Goal: Information Seeking & Learning: Learn about a topic

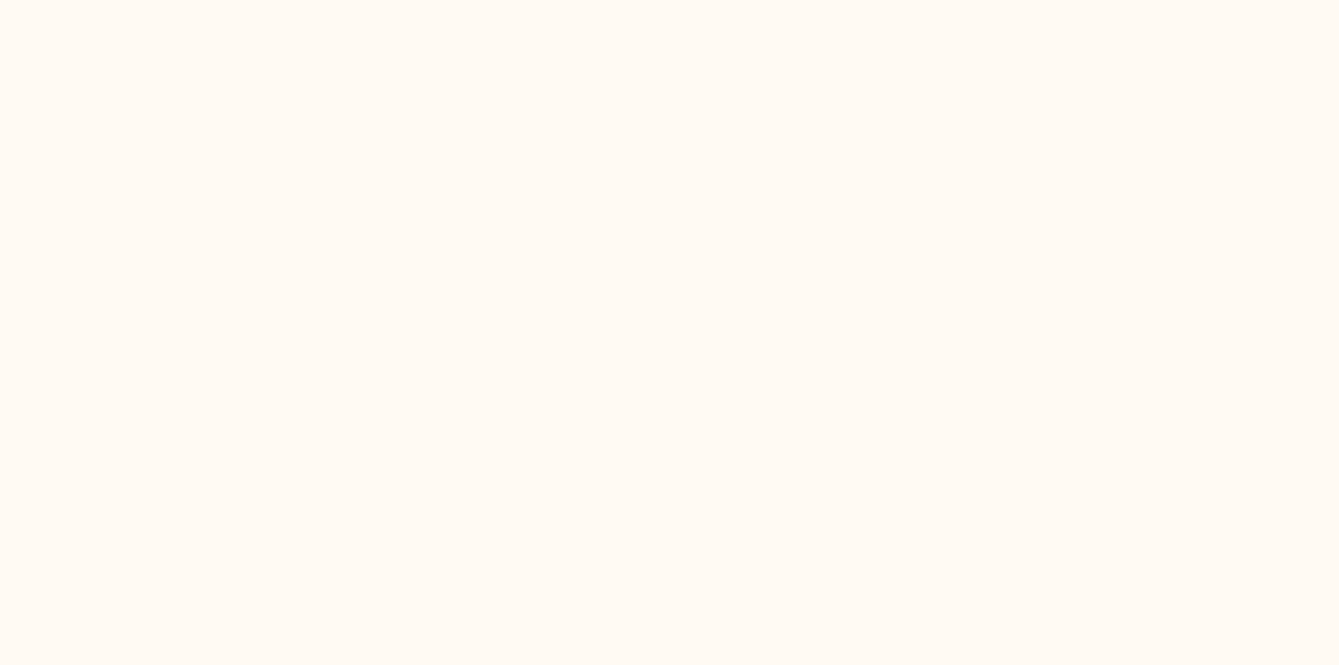
click at [580, 0] on html at bounding box center [669, 0] width 1339 height 0
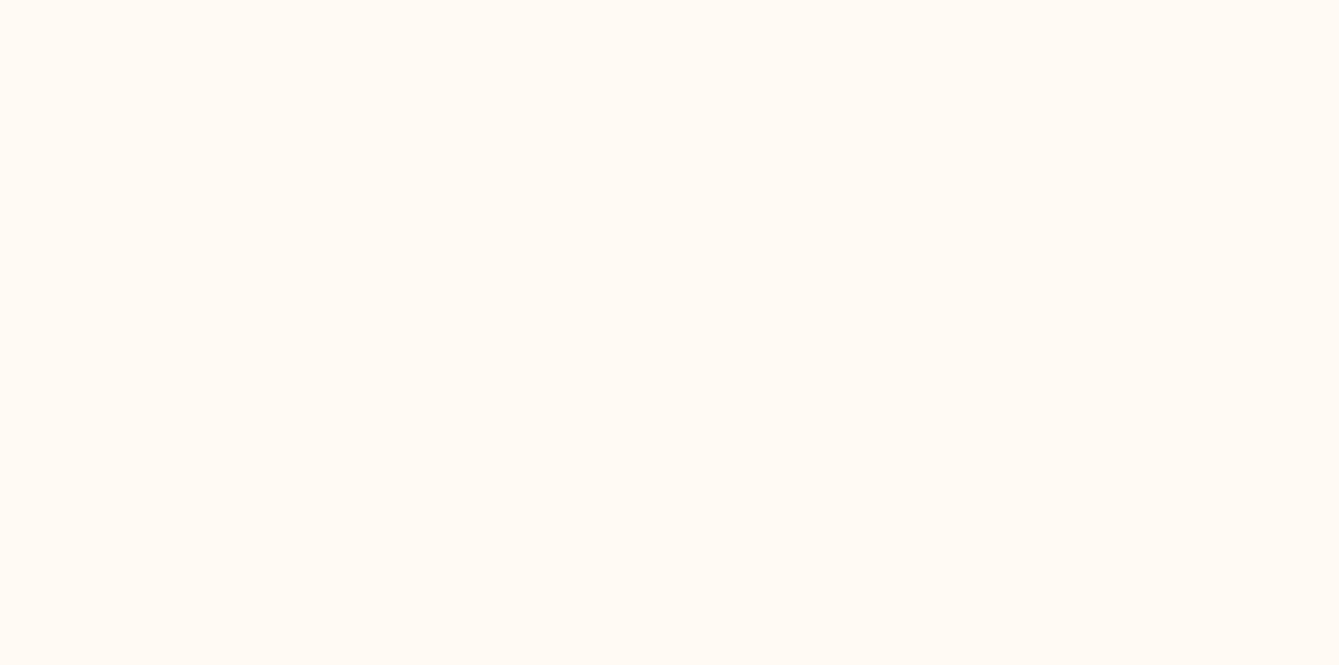
click at [580, 0] on html at bounding box center [669, 0] width 1339 height 0
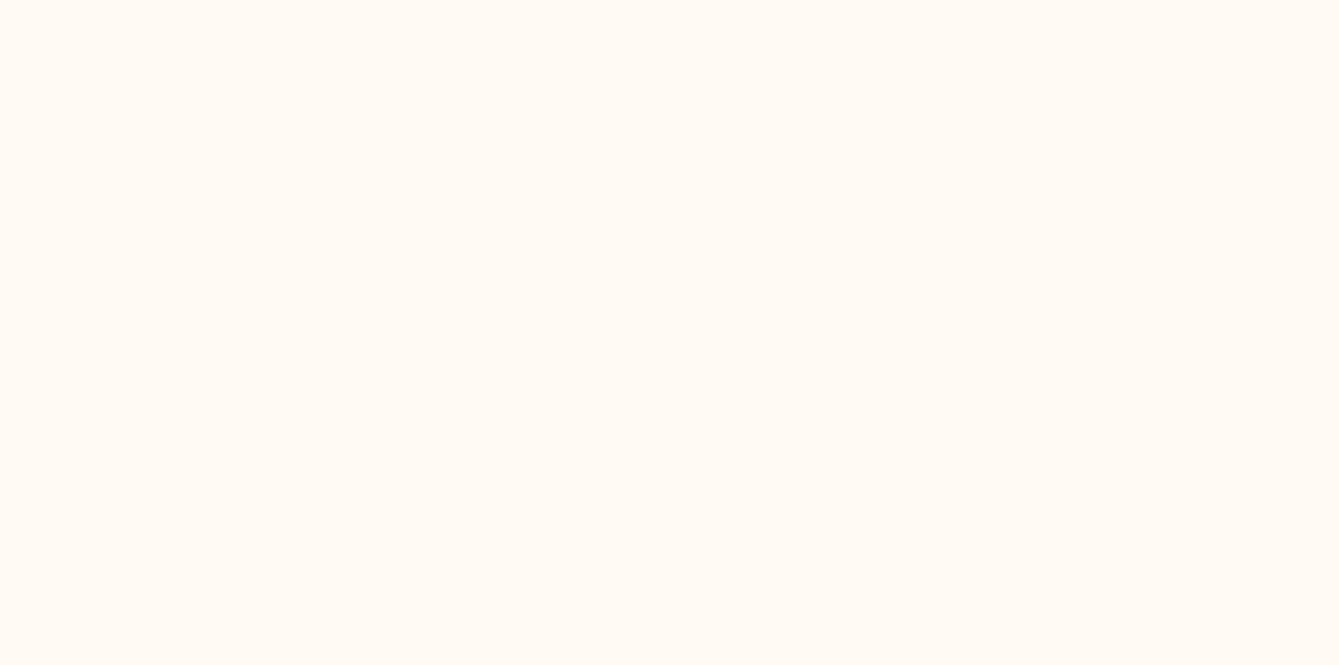
click at [580, 0] on html at bounding box center [669, 0] width 1339 height 0
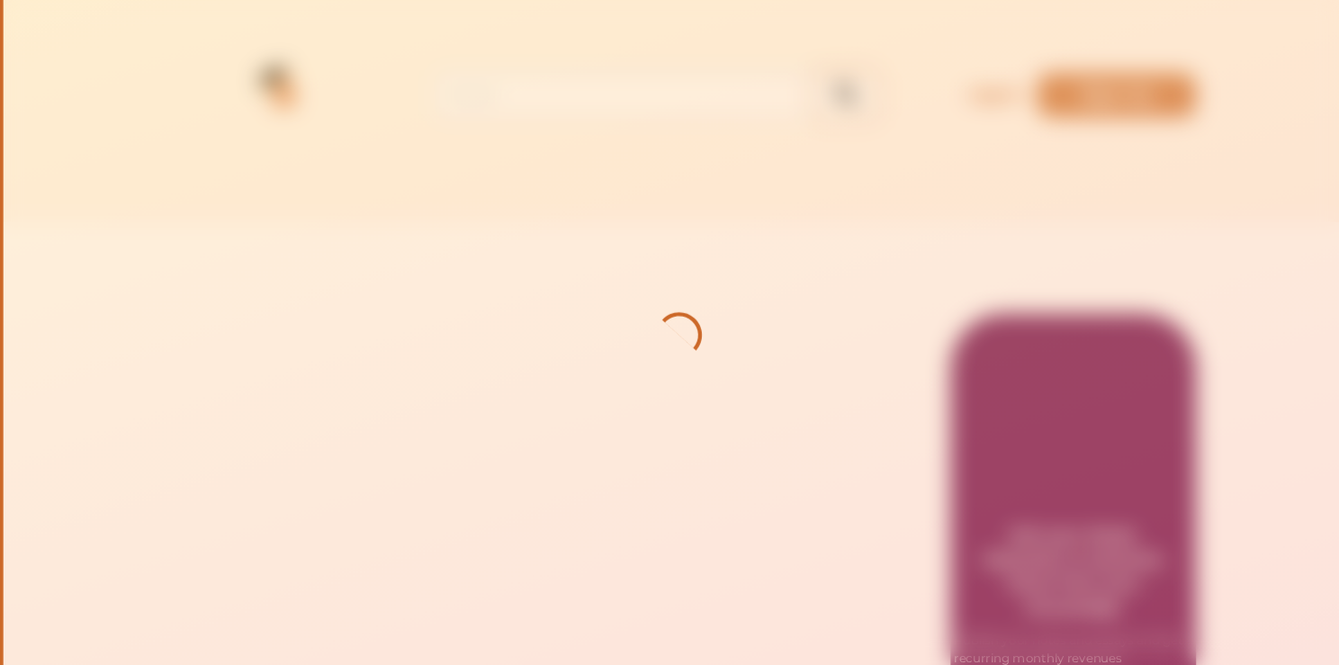
click at [582, 309] on div at bounding box center [669, 332] width 1339 height 665
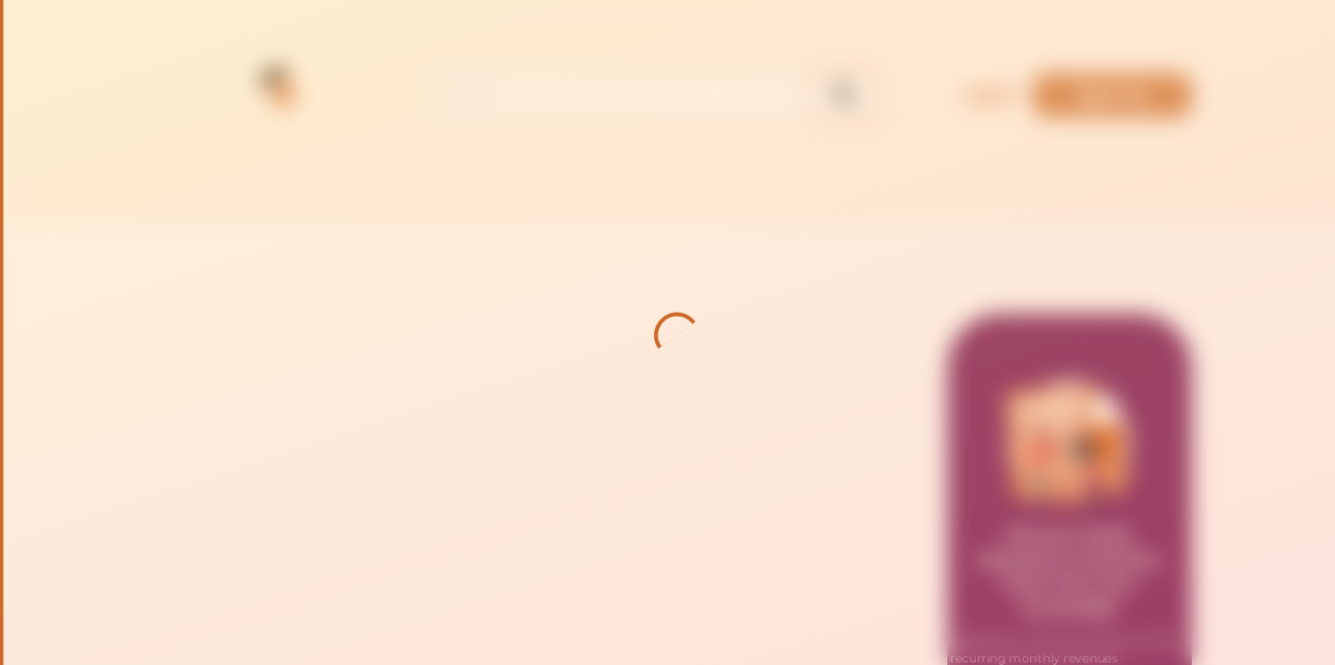
click at [582, 309] on div at bounding box center [667, 332] width 1335 height 665
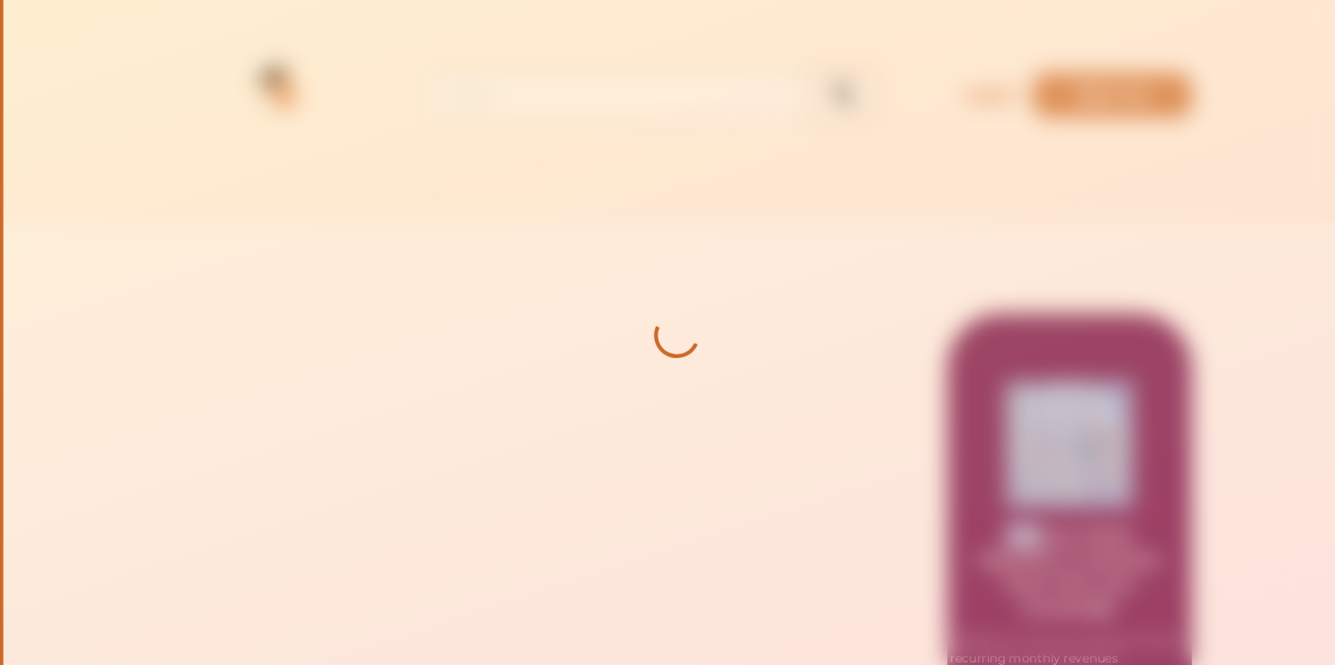
click at [582, 309] on div at bounding box center [667, 332] width 1335 height 665
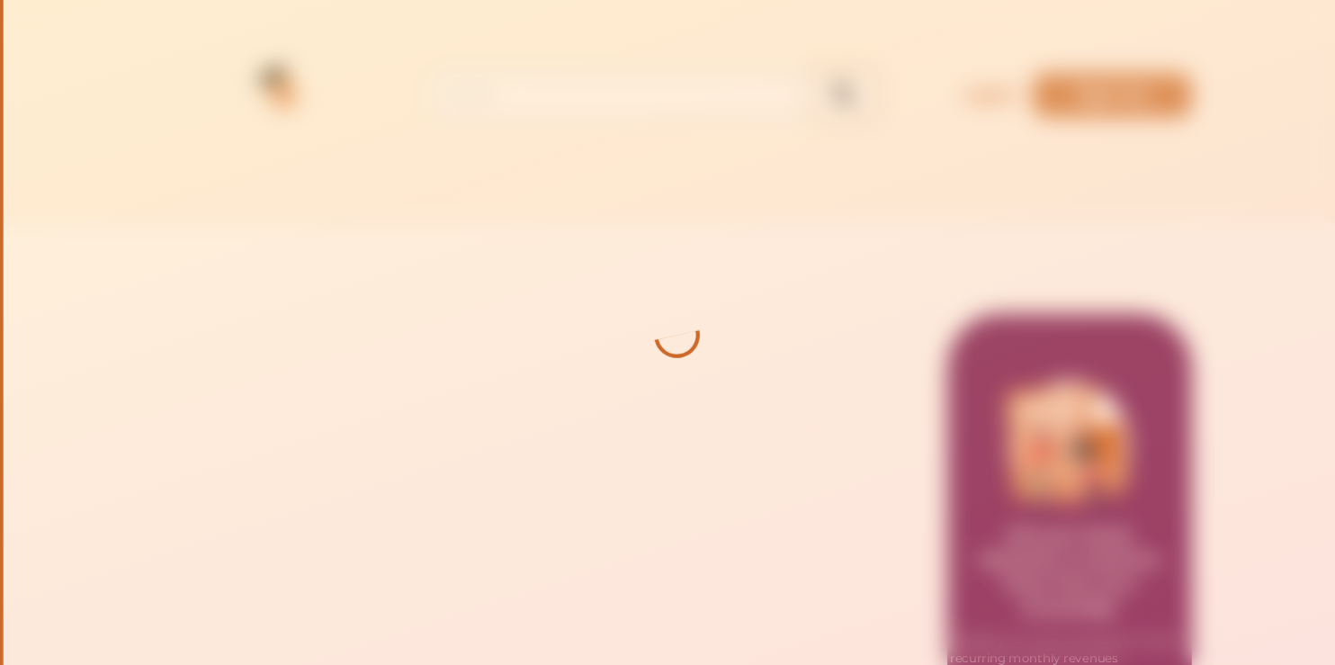
click at [582, 309] on div at bounding box center [667, 332] width 1335 height 665
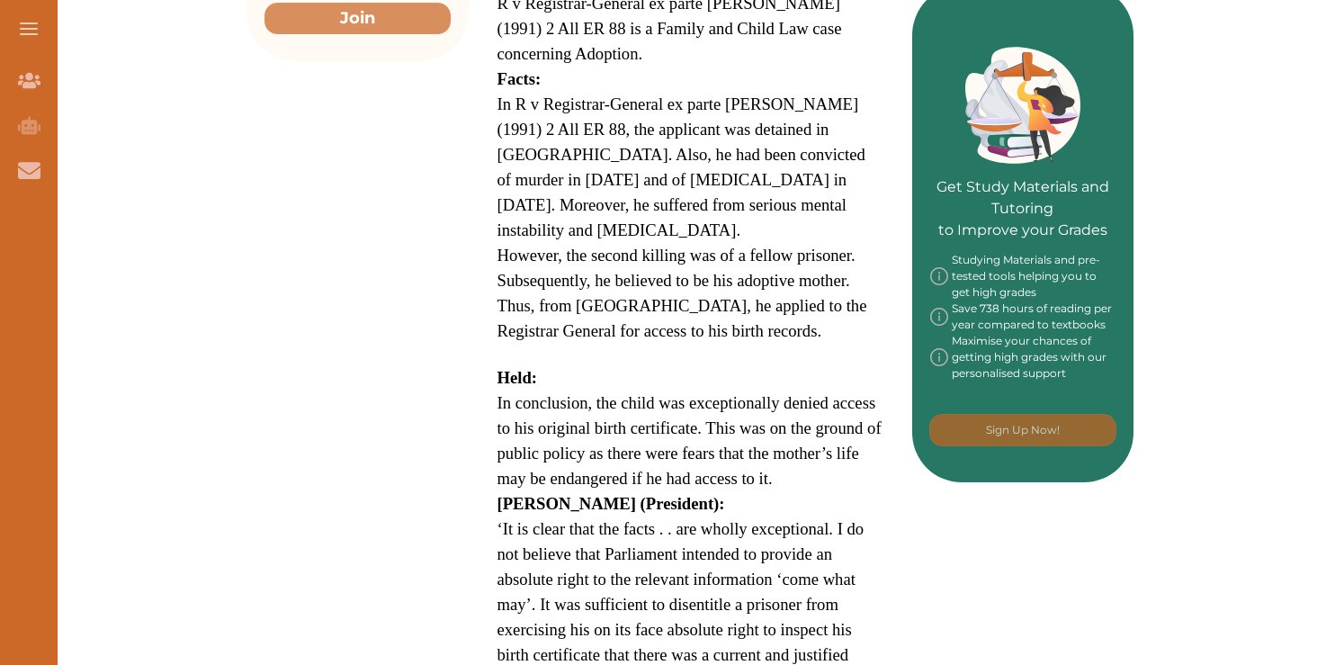
scroll to position [796, 0]
